Goal: Information Seeking & Learning: Learn about a topic

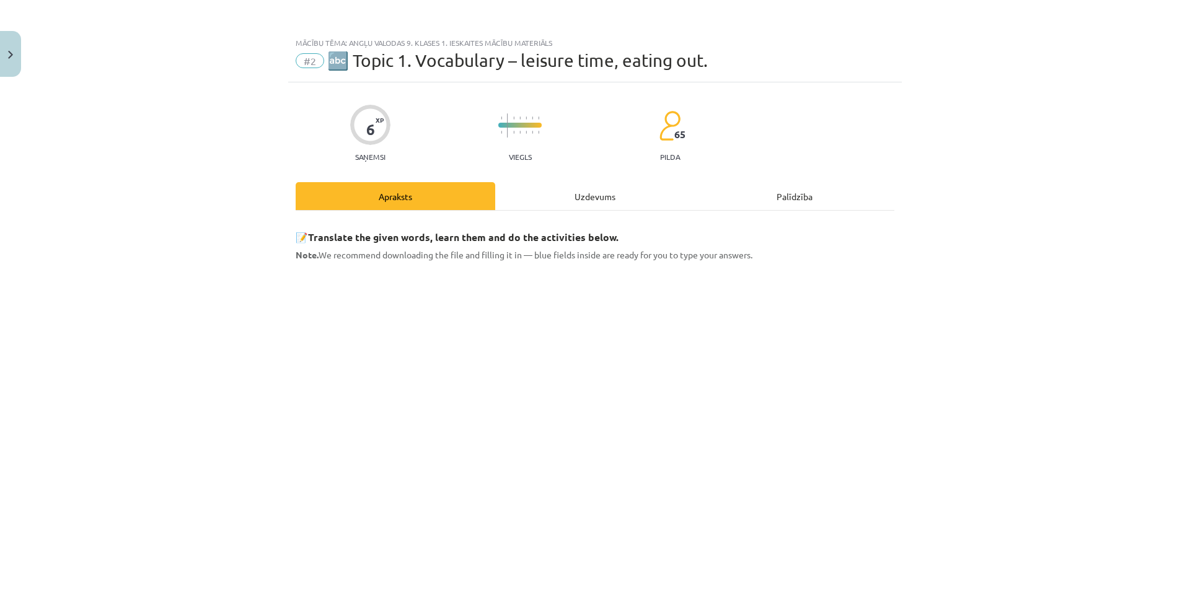
click at [53, 336] on div "Mācību tēma: Angļu valodas 9. klases 1. ieskaites mācību materiāls #2 🔤 Topic 1…" at bounding box center [595, 307] width 1190 height 614
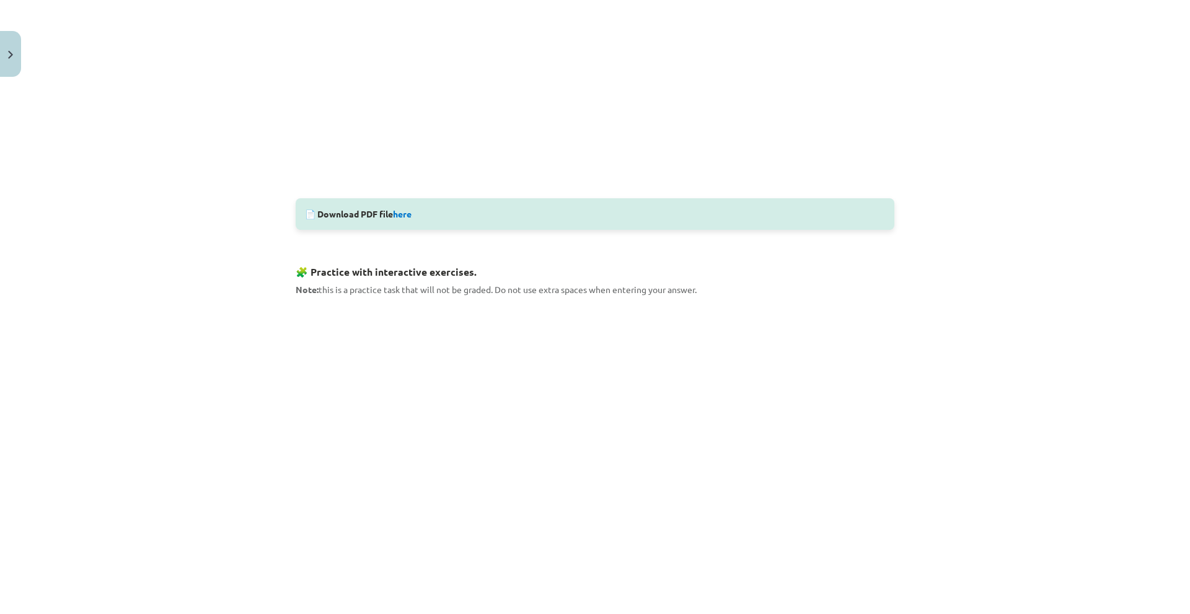
click at [173, 189] on div "Mācību tēma: Angļu valodas 9. klases 1. ieskaites mācību materiāls #2 🔤 Topic 1…" at bounding box center [595, 307] width 1190 height 614
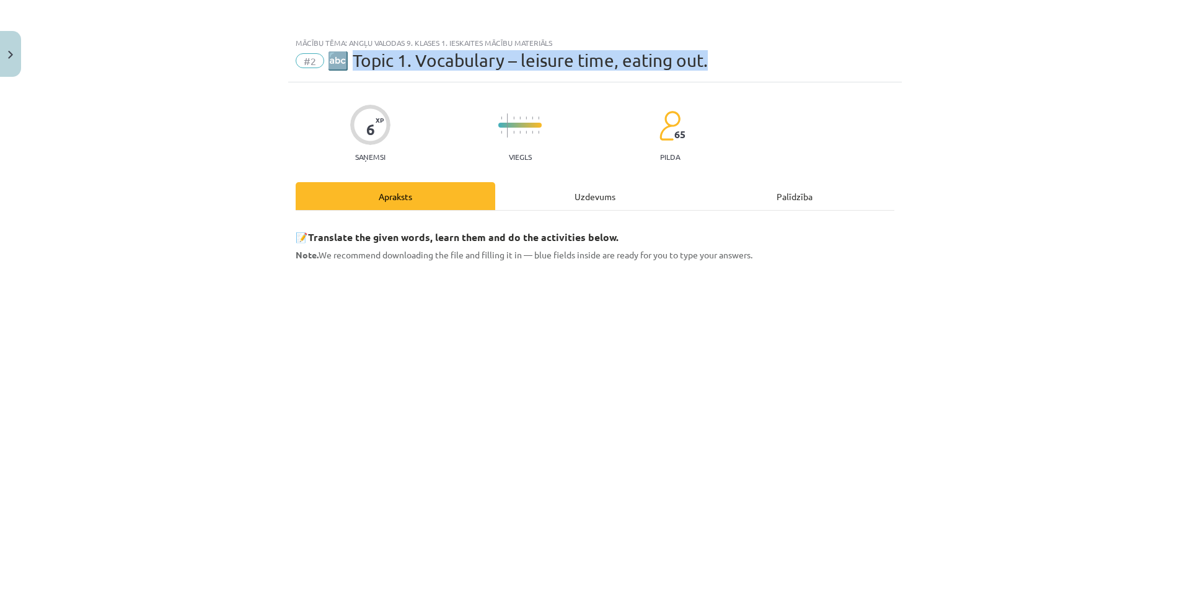
drag, startPoint x: 349, startPoint y: 61, endPoint x: 732, endPoint y: 51, distance: 382.6
click at [732, 51] on div "#2 🔤 Topic 1. Vocabulary – leisure time, eating out." at bounding box center [595, 61] width 599 height 20
copy span "opic 1. Vocabulary – leisure time, eating out."
click at [169, 164] on div "Mācību tēma: Angļu valodas 9. klases 1. ieskaites mācību materiāls #2 🔤 Topic 1…" at bounding box center [595, 307] width 1190 height 614
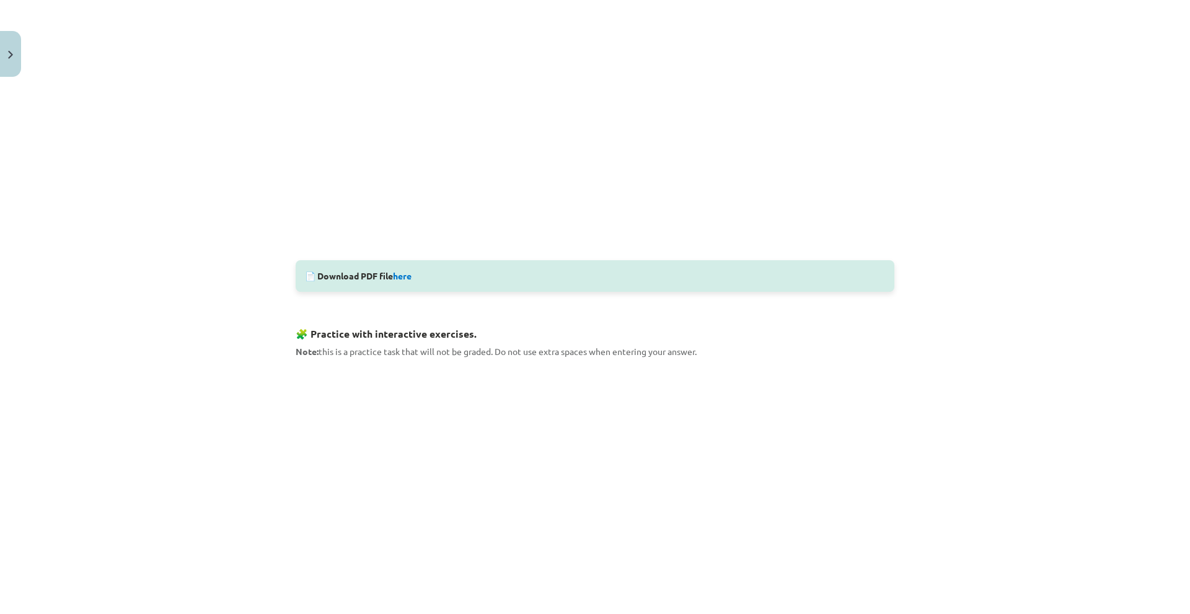
click at [1015, 250] on div "Mācību tēma: Angļu valodas 9. klases 1. ieskaites mācību materiāls #2 🔤 Topic 1…" at bounding box center [595, 307] width 1190 height 614
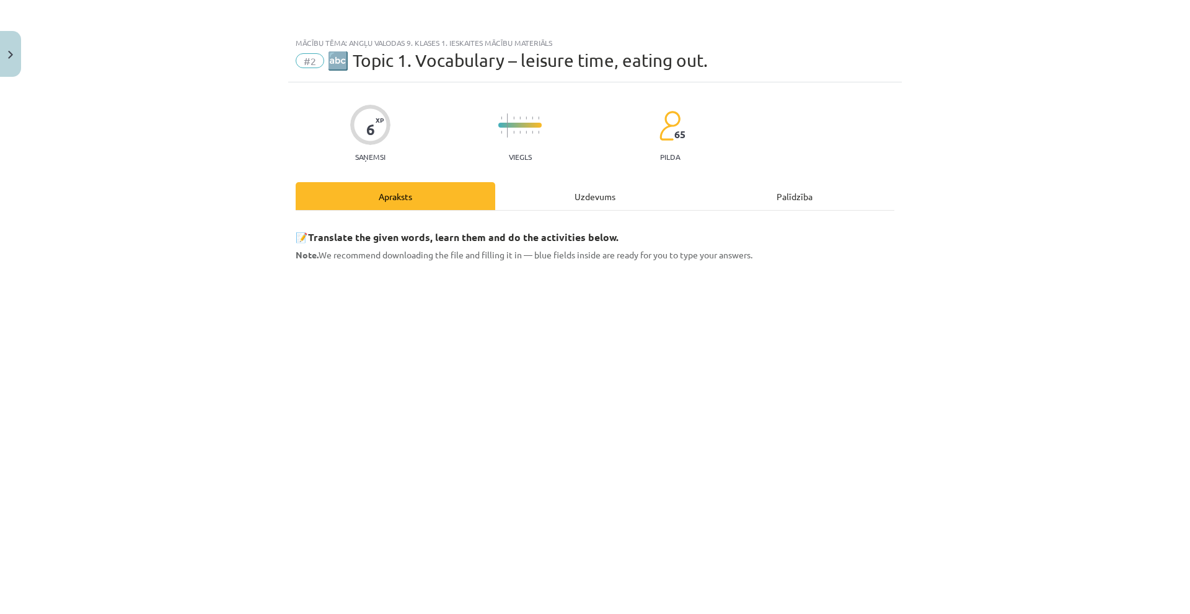
click at [240, 390] on div "Mācību tēma: Angļu valodas 9. klases 1. ieskaites mācību materiāls #2 🔤 Topic 1…" at bounding box center [595, 307] width 1190 height 614
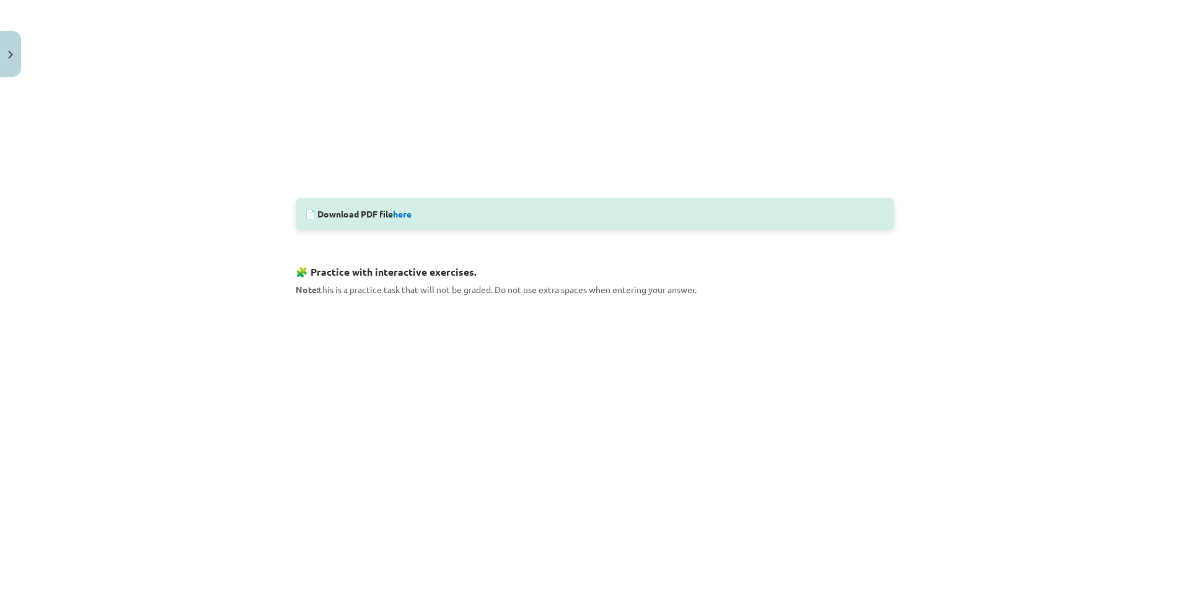
scroll to position [658, 0]
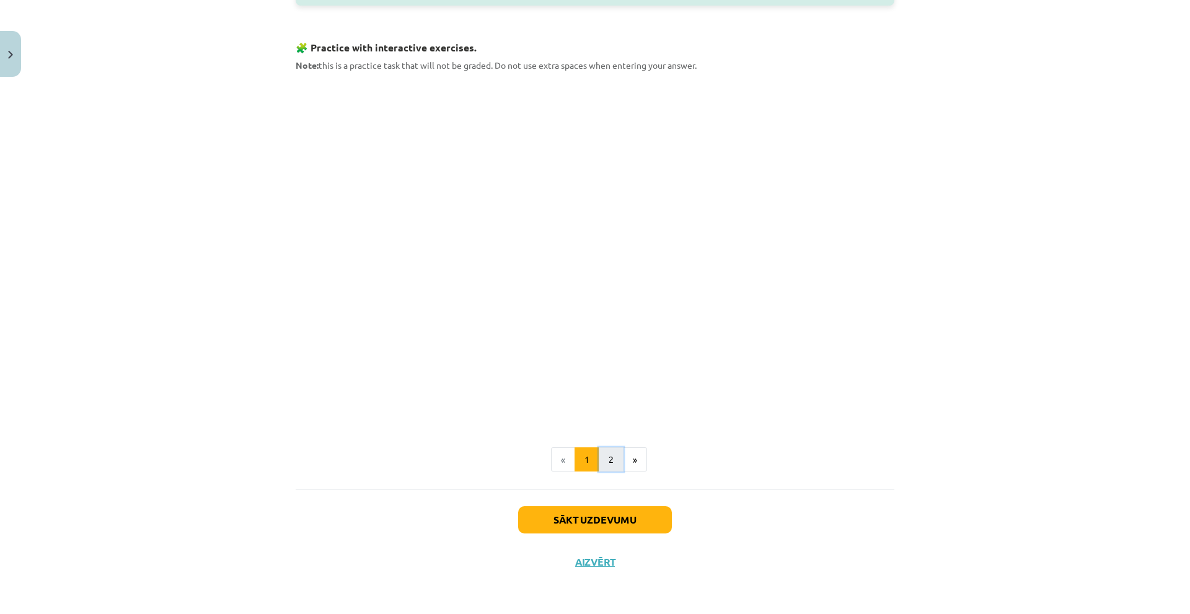
click at [599, 458] on button "2" at bounding box center [611, 460] width 25 height 25
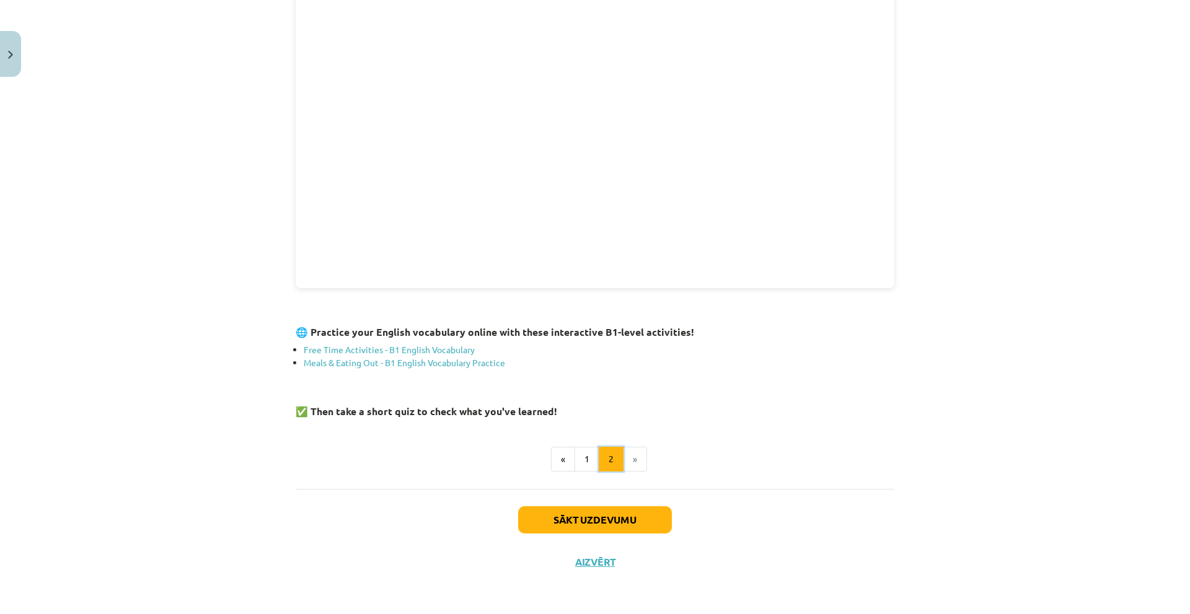
scroll to position [245, 0]
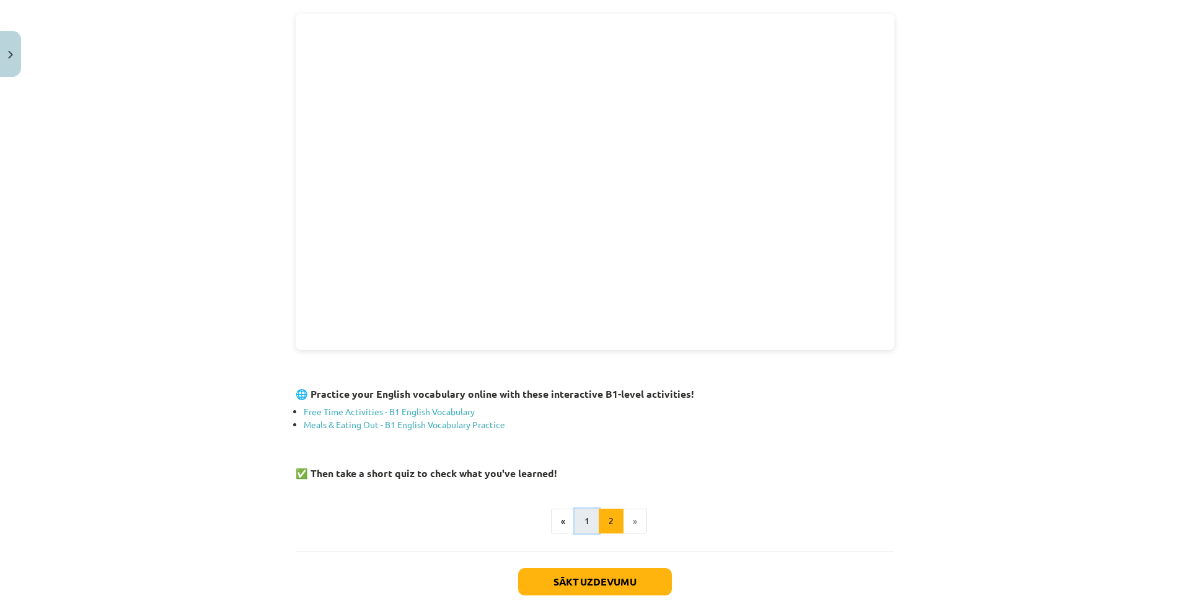
click at [582, 524] on button "1" at bounding box center [587, 521] width 25 height 25
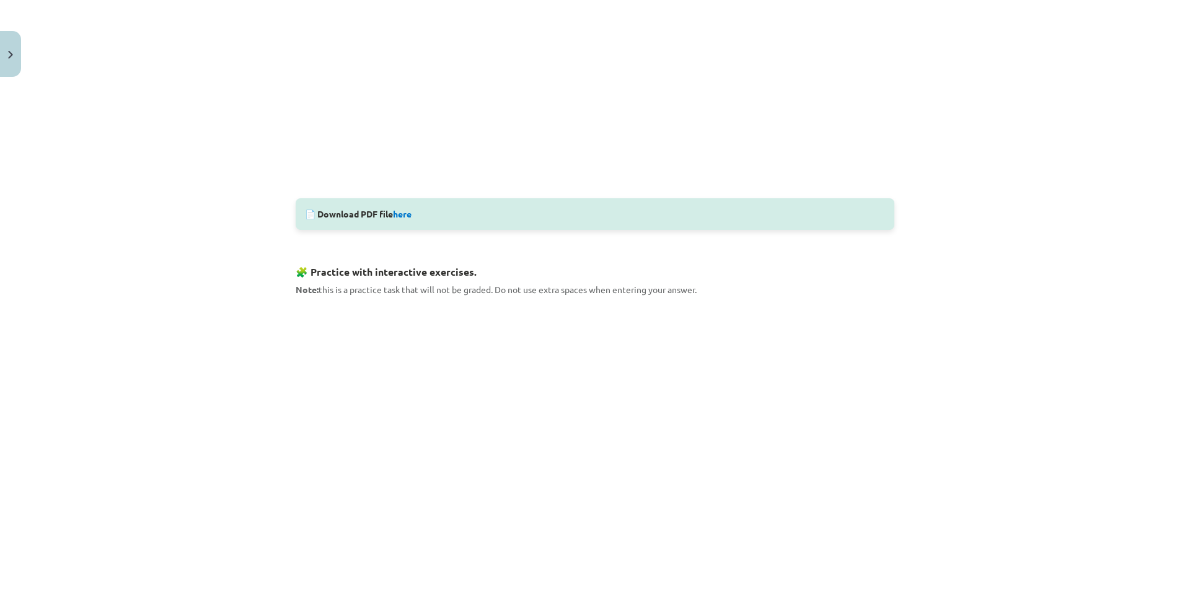
scroll to position [558, 0]
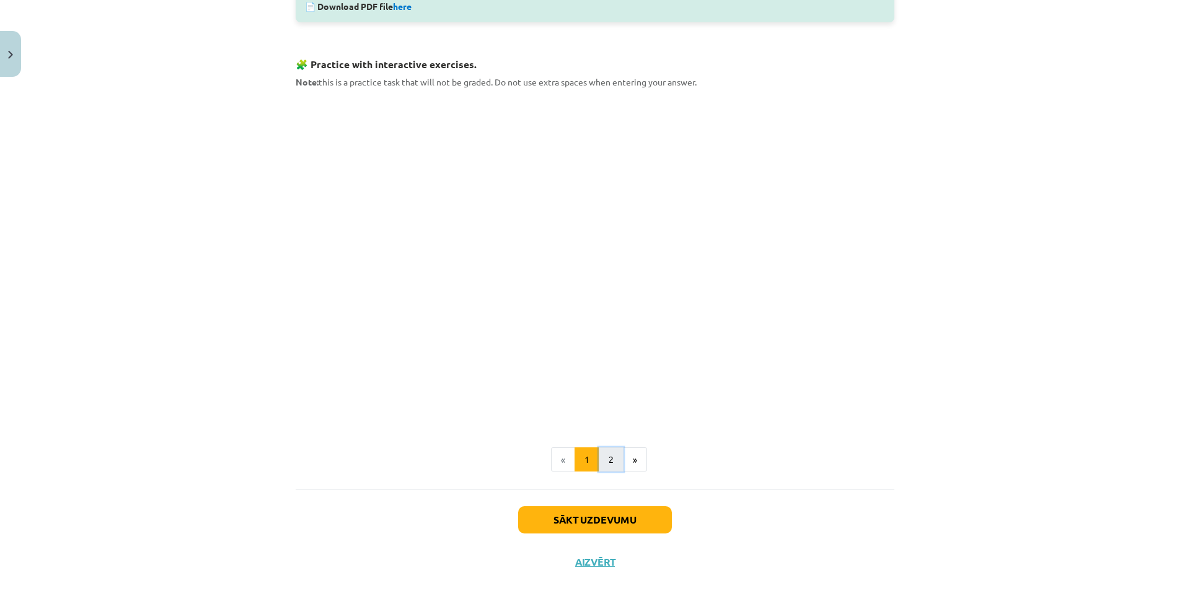
click at [614, 448] on button "2" at bounding box center [611, 460] width 25 height 25
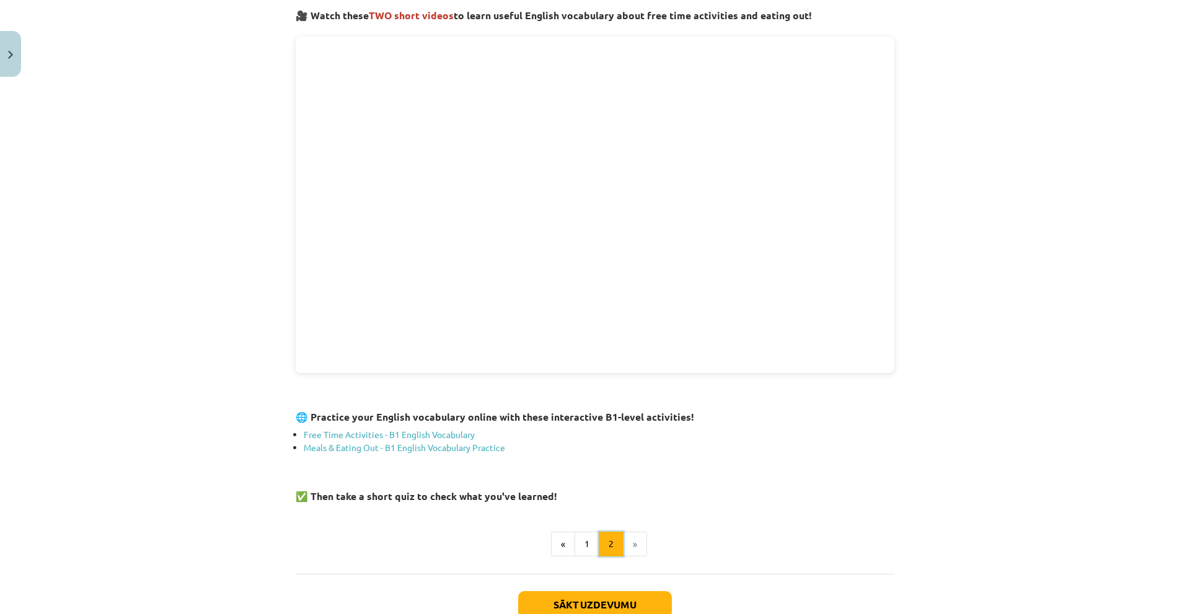
scroll to position [36, 0]
